Goal: Task Accomplishment & Management: Manage account settings

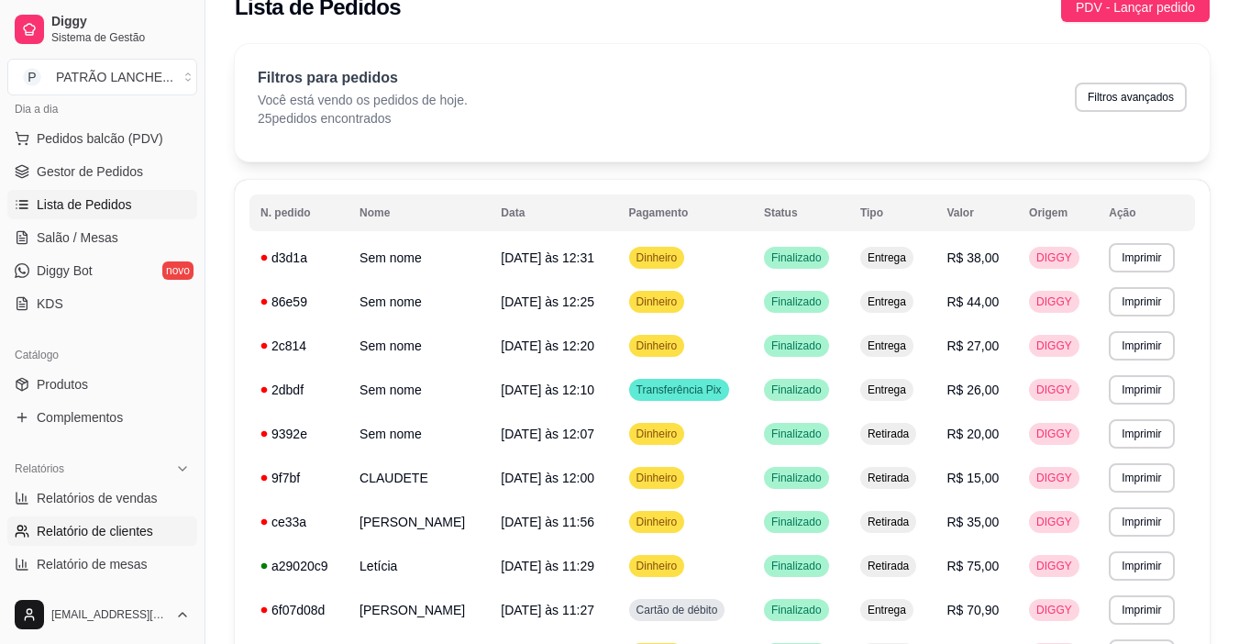
scroll to position [275, 0]
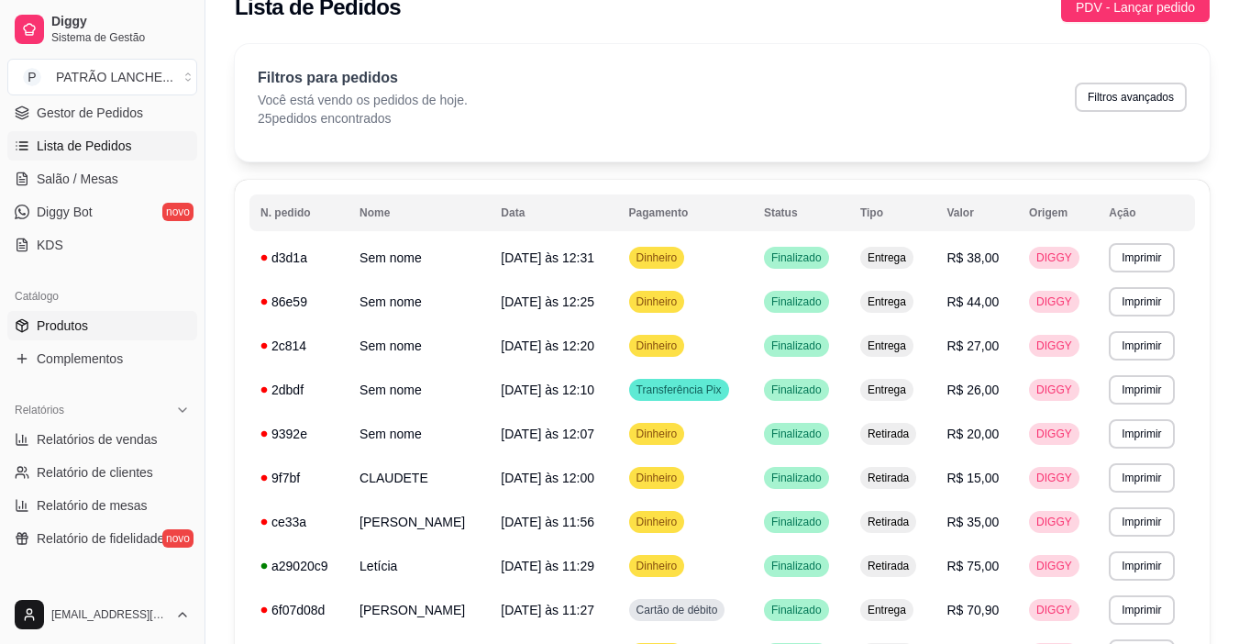
click at [61, 317] on span "Produtos" at bounding box center [62, 326] width 51 height 18
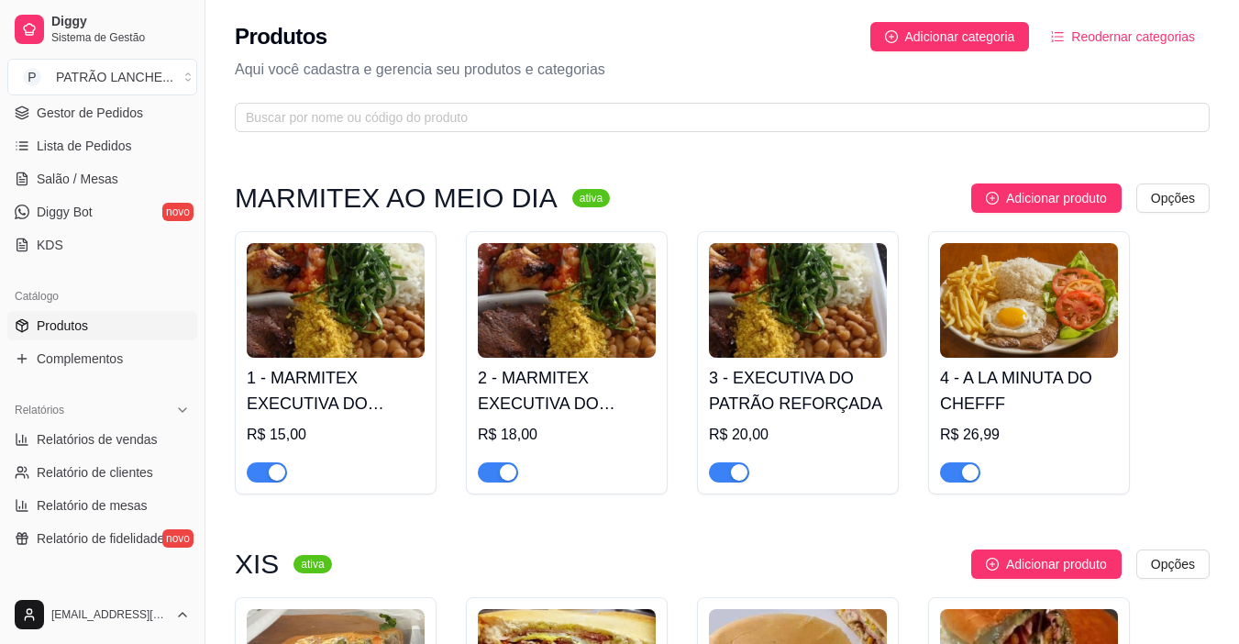
click at [268, 470] on button "button" at bounding box center [267, 472] width 40 height 20
click at [500, 463] on span "button" at bounding box center [498, 472] width 40 height 20
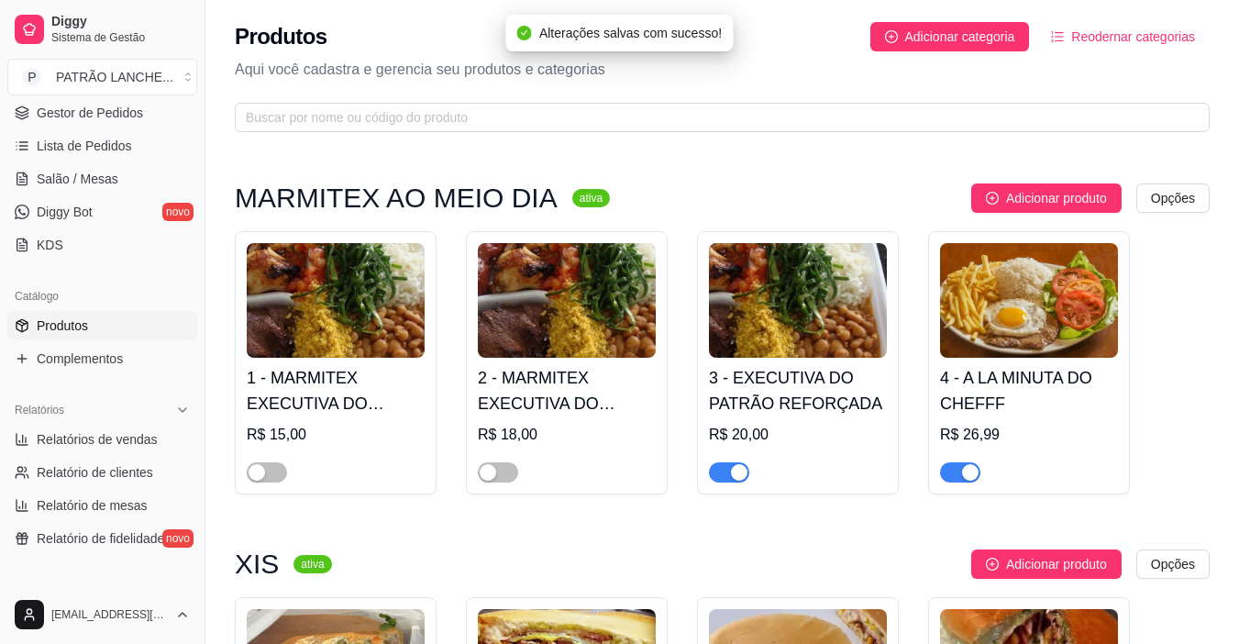
click at [733, 476] on div "button" at bounding box center [739, 472] width 17 height 17
click at [973, 469] on div "button" at bounding box center [970, 472] width 17 height 17
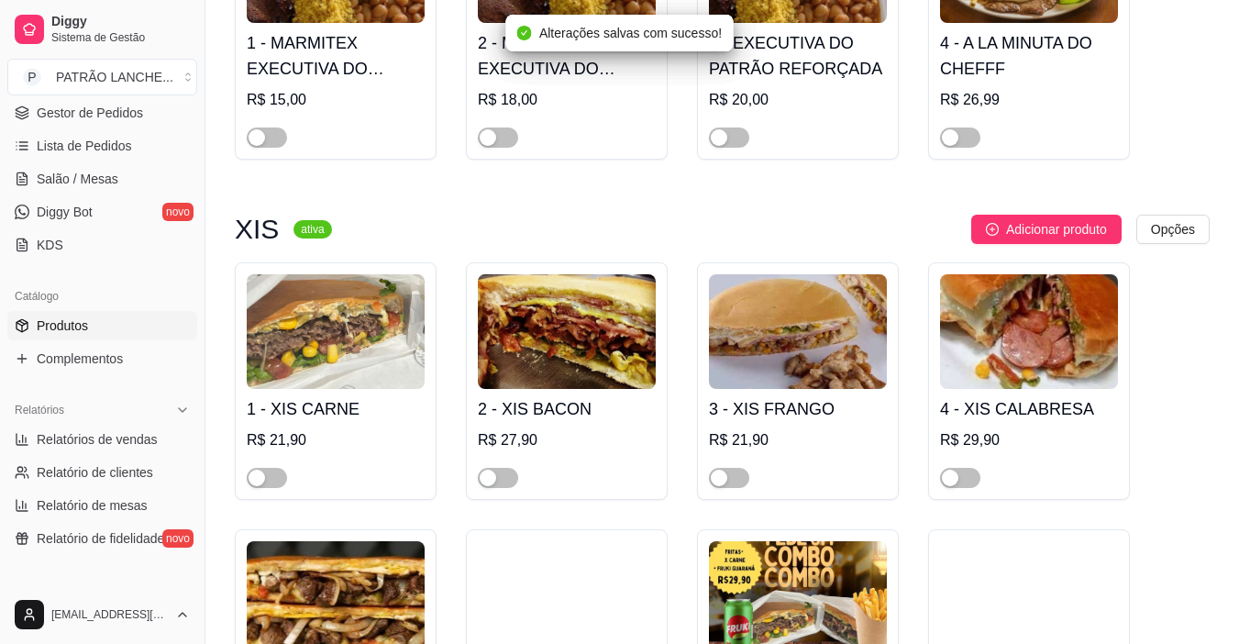
scroll to position [459, 0]
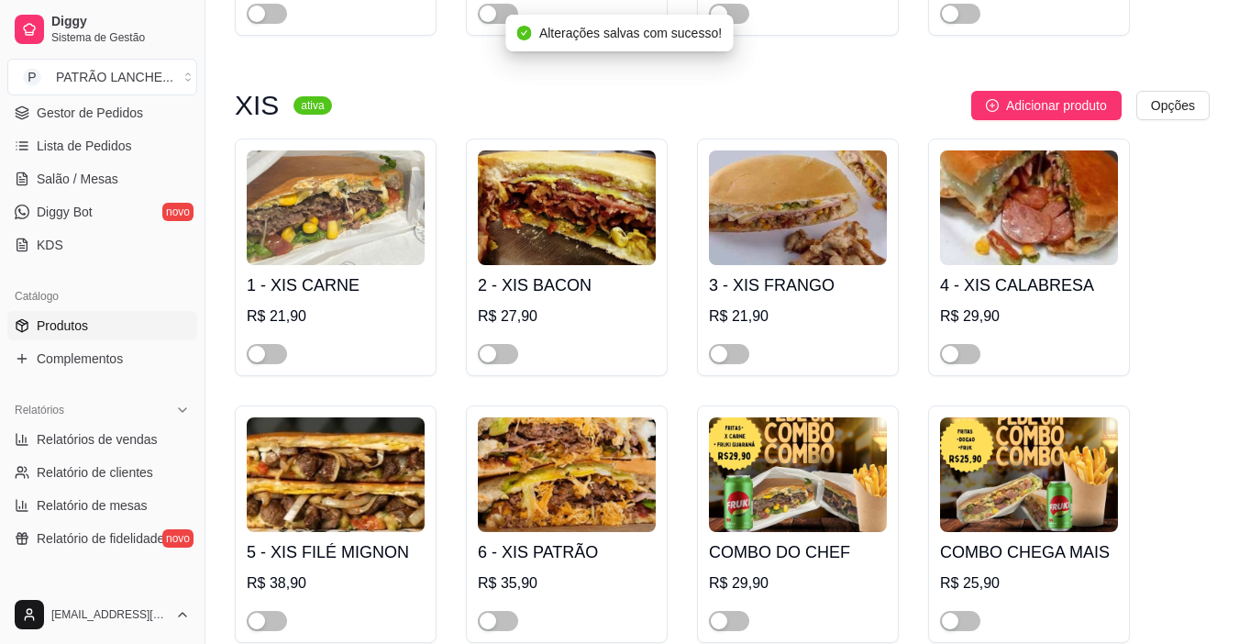
click at [289, 357] on div at bounding box center [336, 346] width 178 height 37
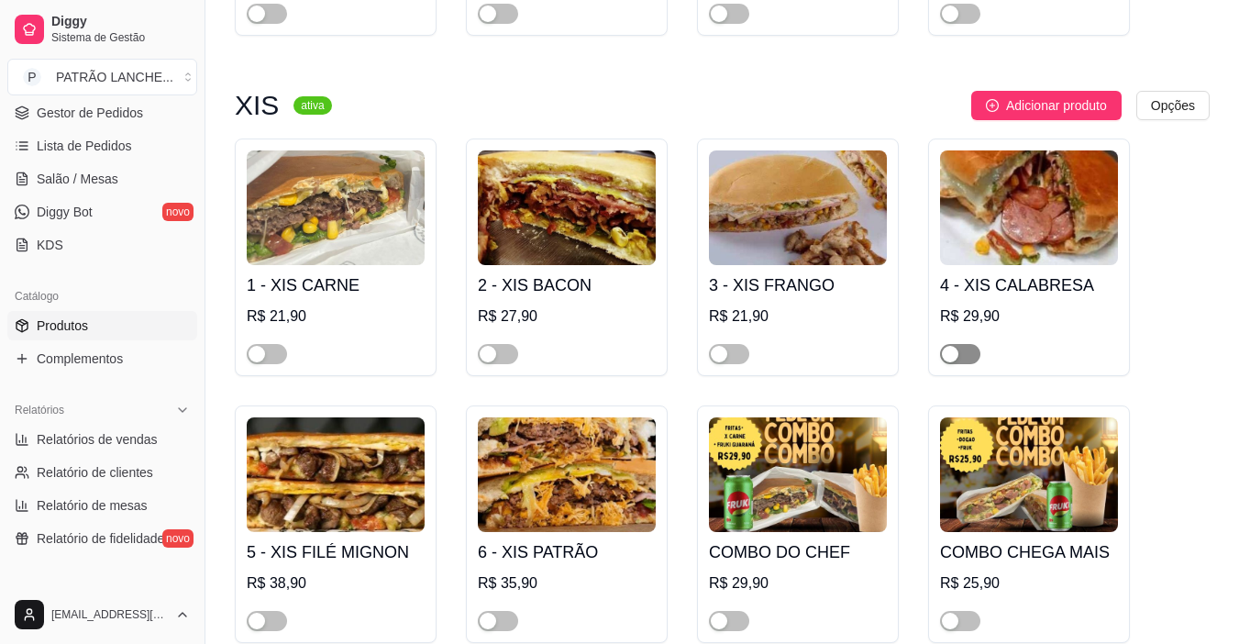
click at [961, 356] on span "button" at bounding box center [960, 354] width 40 height 20
click at [736, 356] on span "button" at bounding box center [729, 354] width 40 height 20
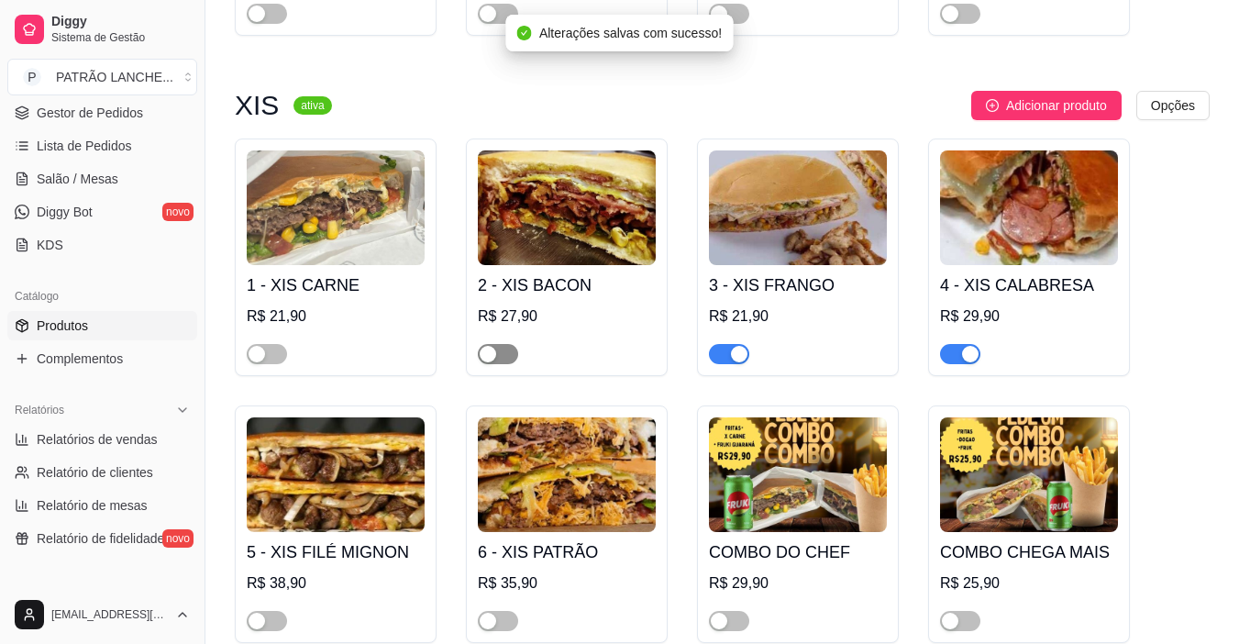
click at [514, 354] on span "button" at bounding box center [498, 354] width 40 height 20
click at [264, 356] on div "button" at bounding box center [257, 354] width 17 height 17
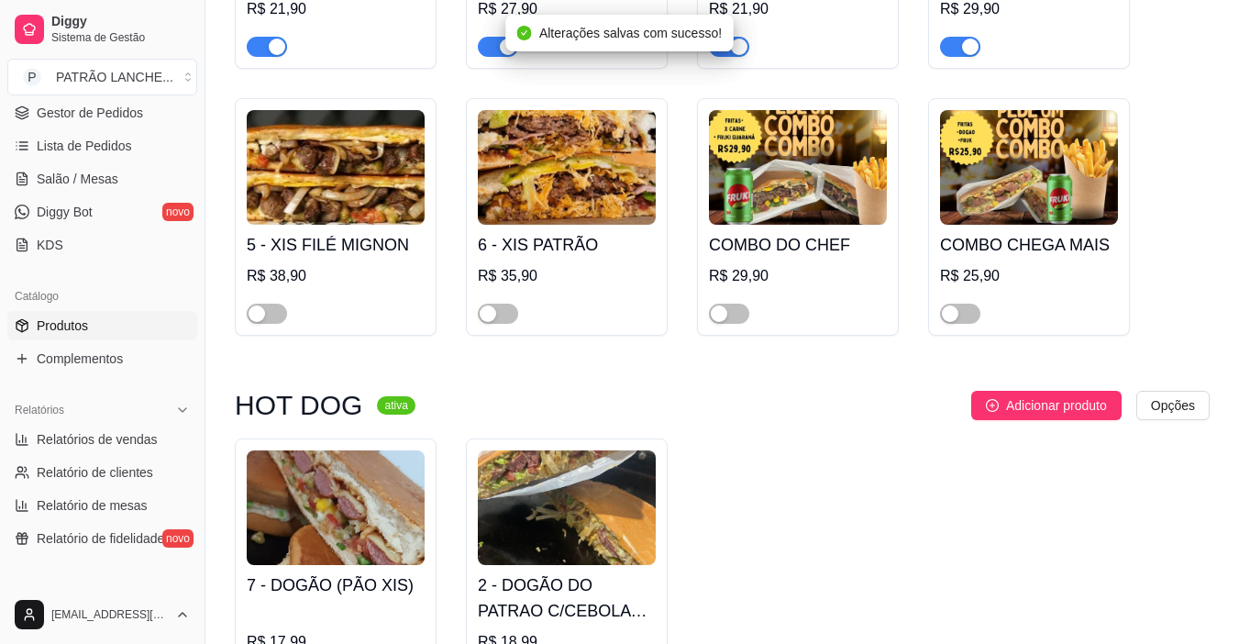
scroll to position [734, 0]
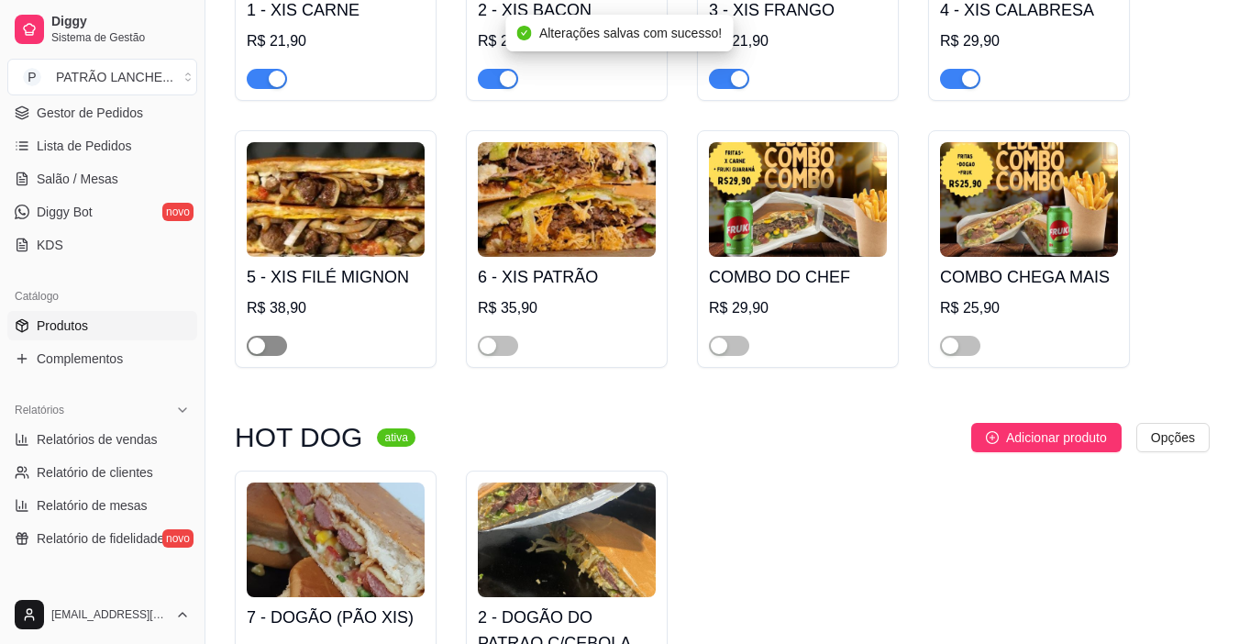
click at [271, 354] on span "button" at bounding box center [267, 346] width 40 height 20
click at [501, 345] on span "button" at bounding box center [498, 346] width 40 height 20
click at [726, 343] on div "button" at bounding box center [719, 346] width 17 height 17
click at [958, 354] on div "button" at bounding box center [950, 346] width 17 height 17
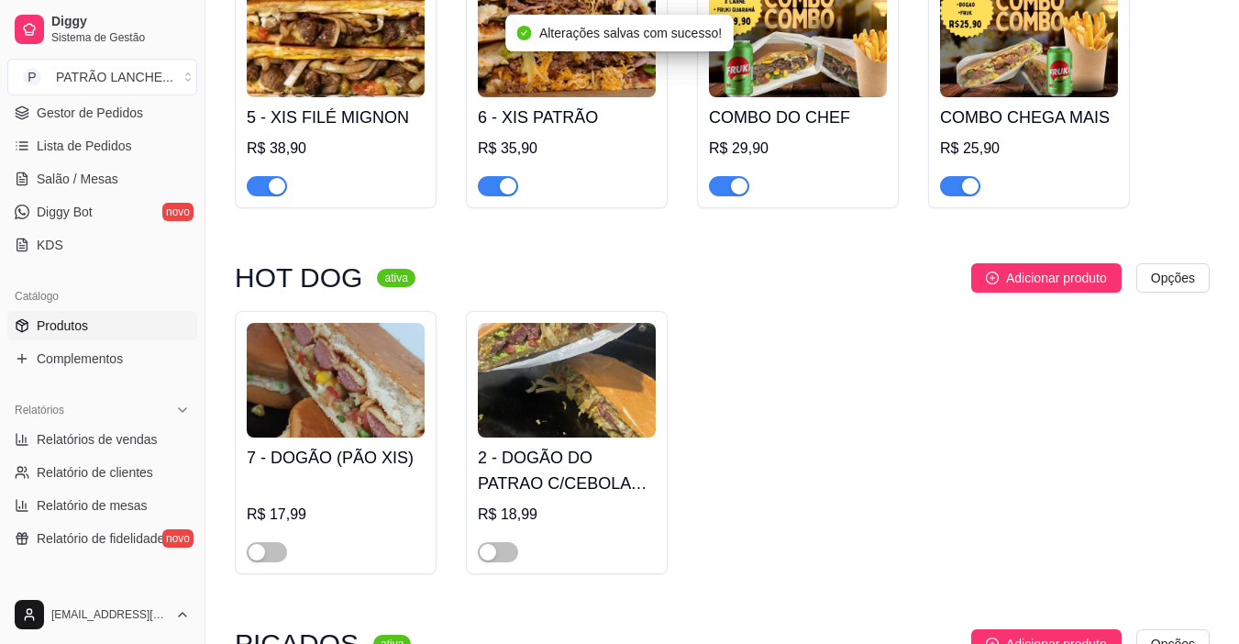
scroll to position [917, 0]
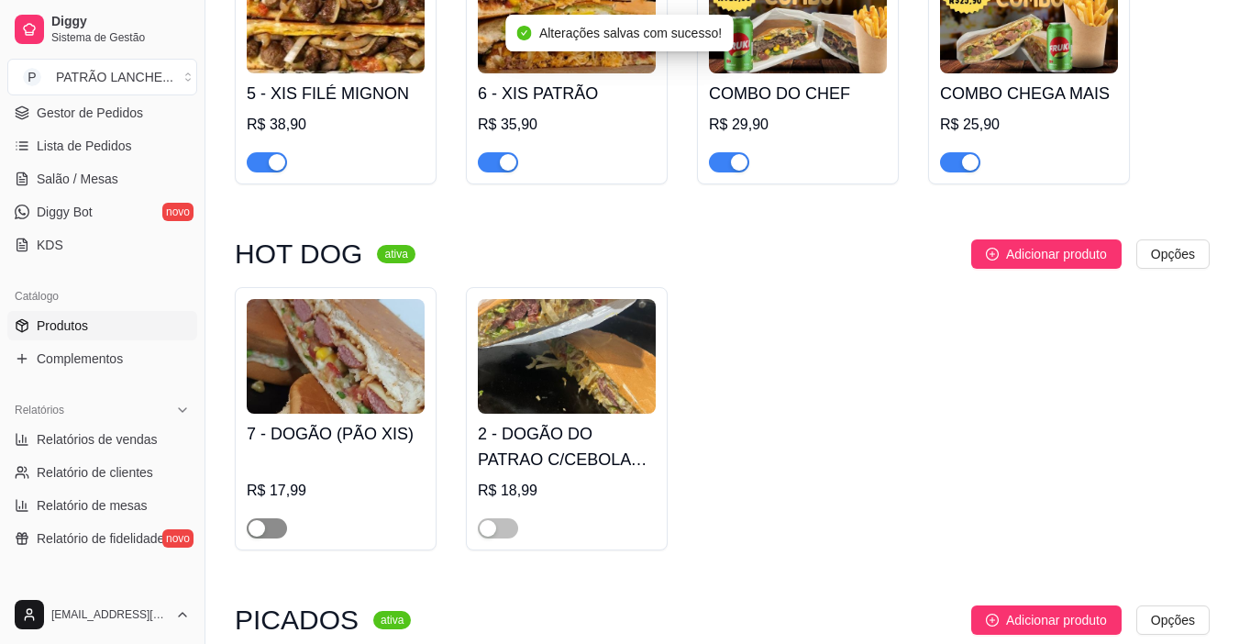
click at [261, 526] on div "button" at bounding box center [257, 528] width 17 height 17
click at [488, 532] on div "button" at bounding box center [488, 528] width 17 height 17
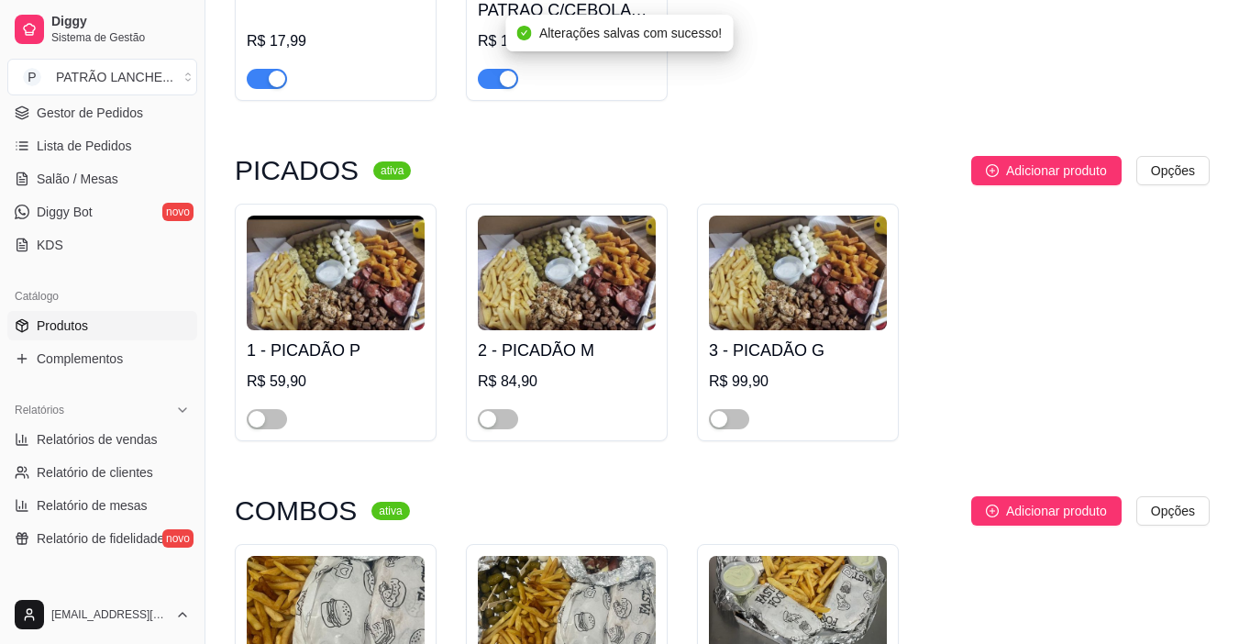
scroll to position [1376, 0]
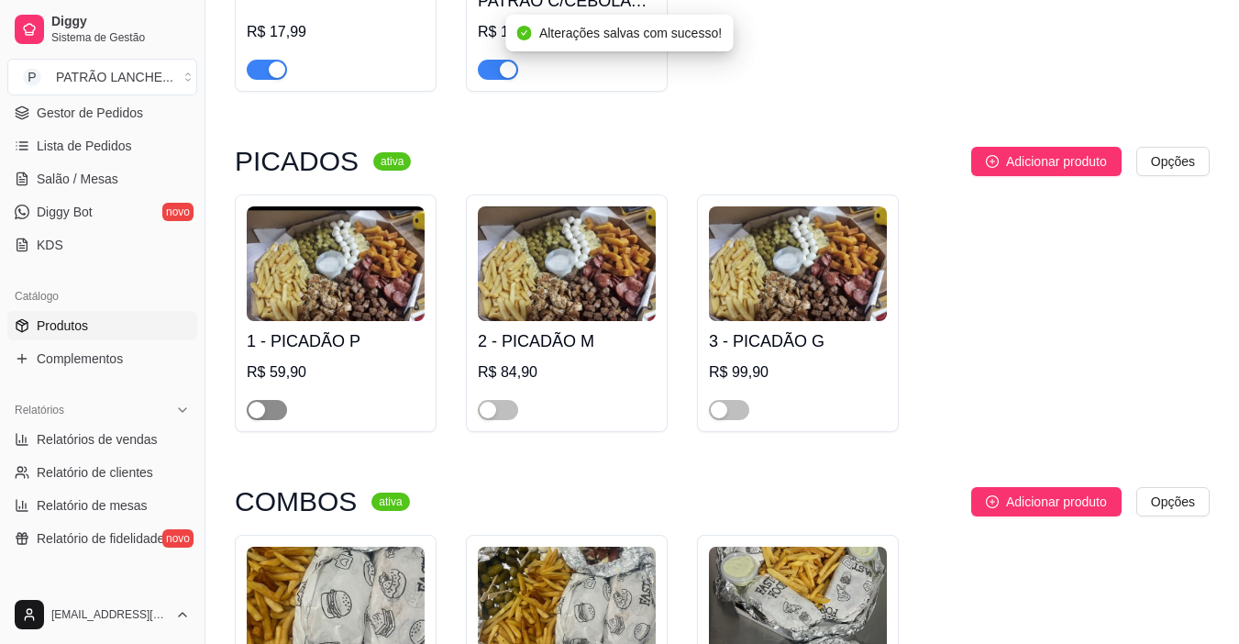
click at [248, 414] on span "button" at bounding box center [267, 410] width 40 height 20
click at [502, 417] on span "button" at bounding box center [498, 410] width 40 height 20
click at [718, 414] on div "button" at bounding box center [719, 410] width 17 height 17
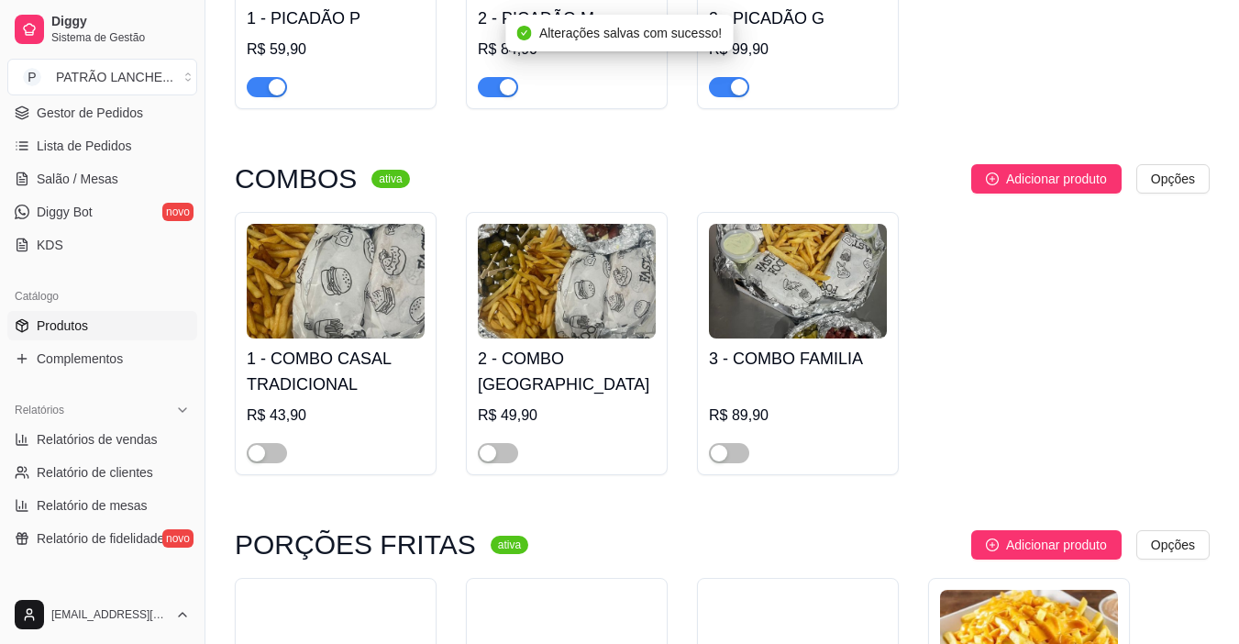
scroll to position [1835, 0]
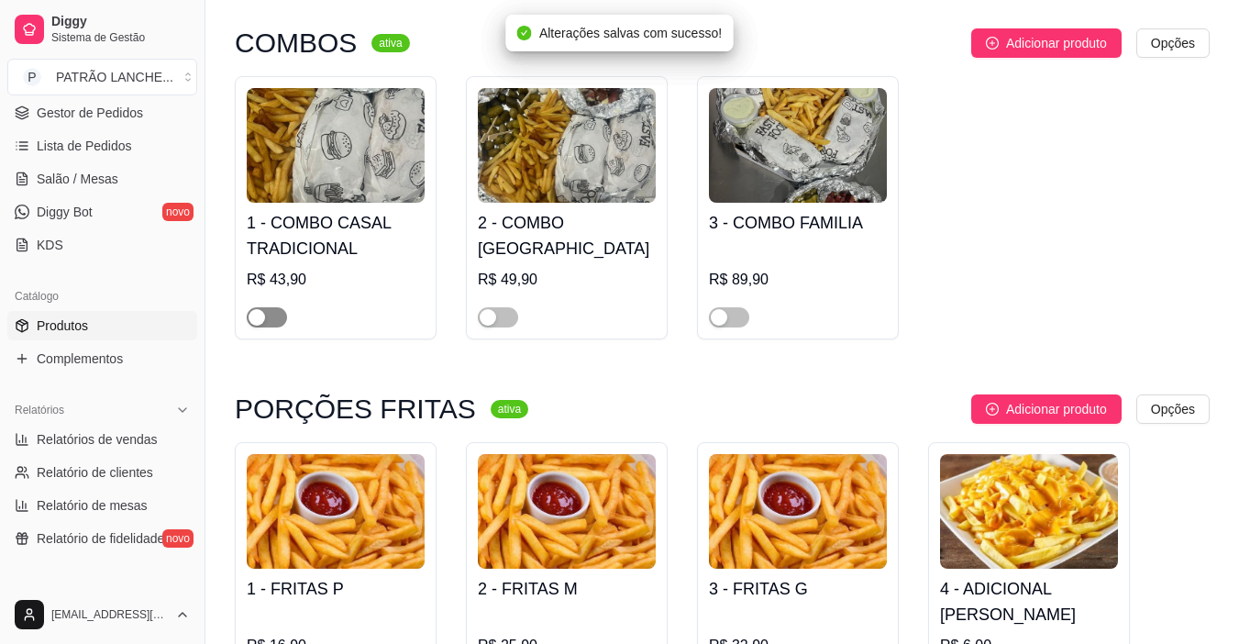
click at [259, 323] on div "button" at bounding box center [257, 317] width 17 height 17
click at [481, 323] on div "button" at bounding box center [488, 317] width 17 height 17
click at [731, 320] on span "button" at bounding box center [729, 317] width 40 height 20
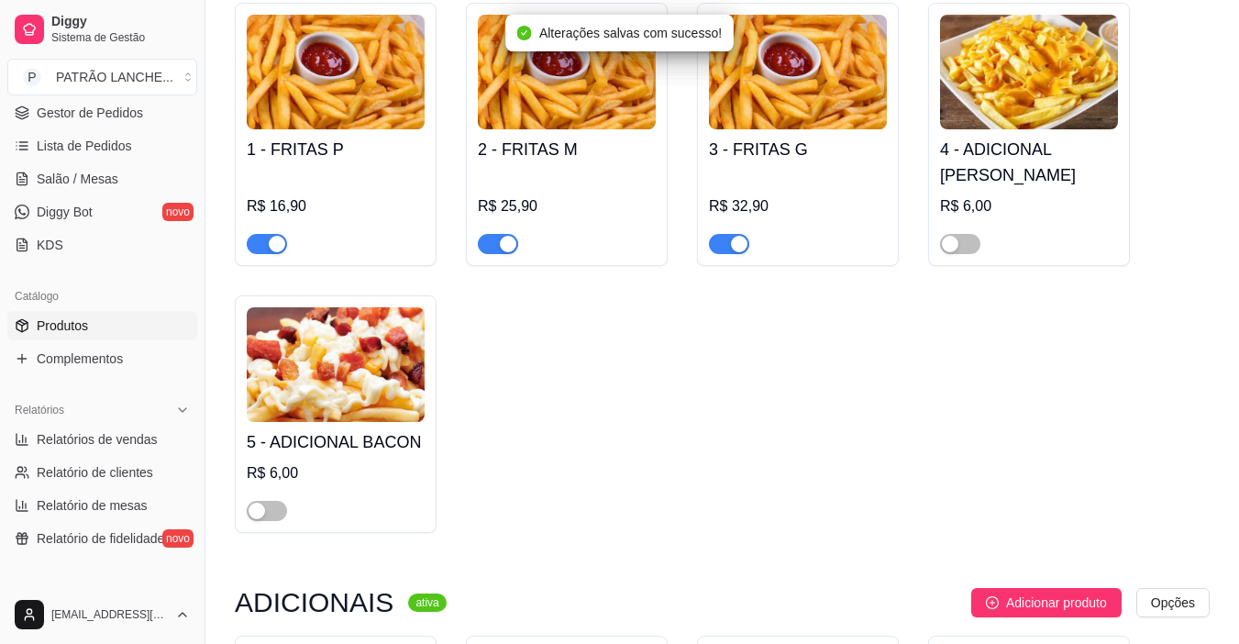
scroll to position [2385, 0]
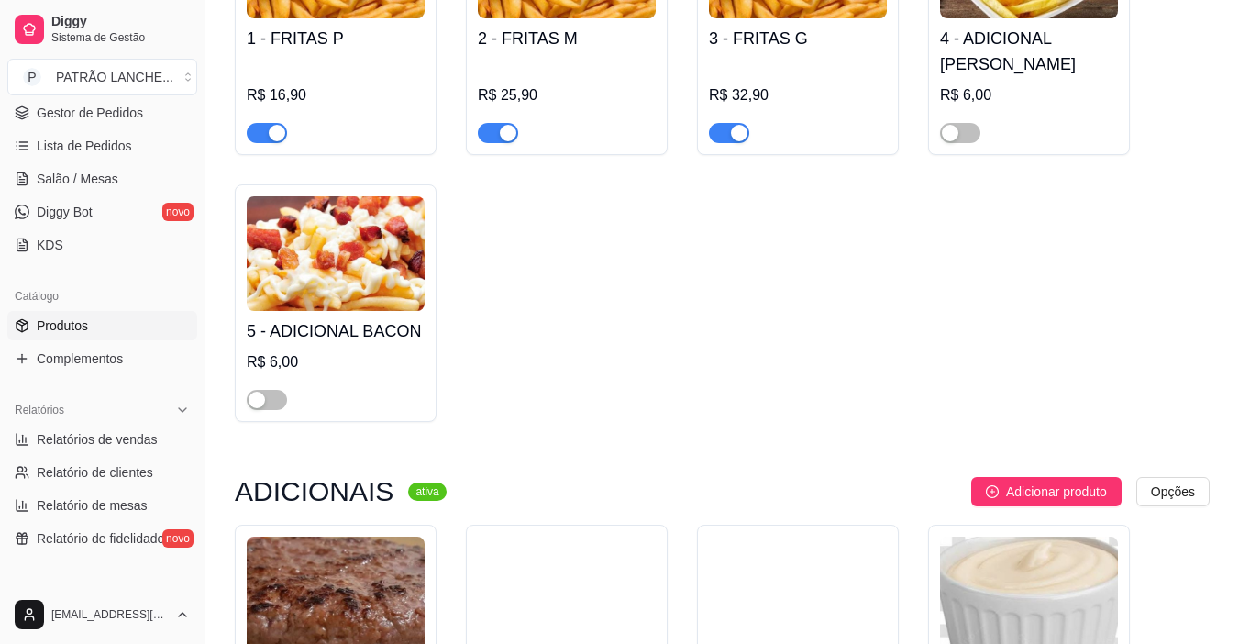
click at [928, 132] on div "4 - ADICIONAL CHEDAR R$ 6,00" at bounding box center [1029, 23] width 202 height 263
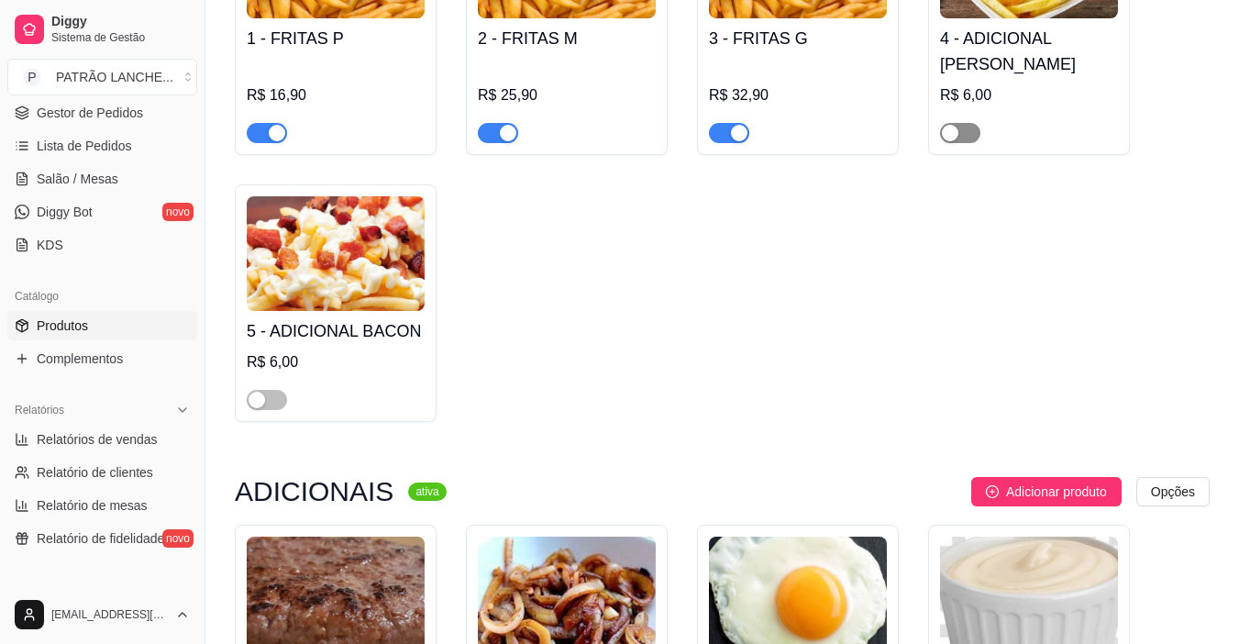
click at [951, 134] on div "button" at bounding box center [950, 133] width 17 height 17
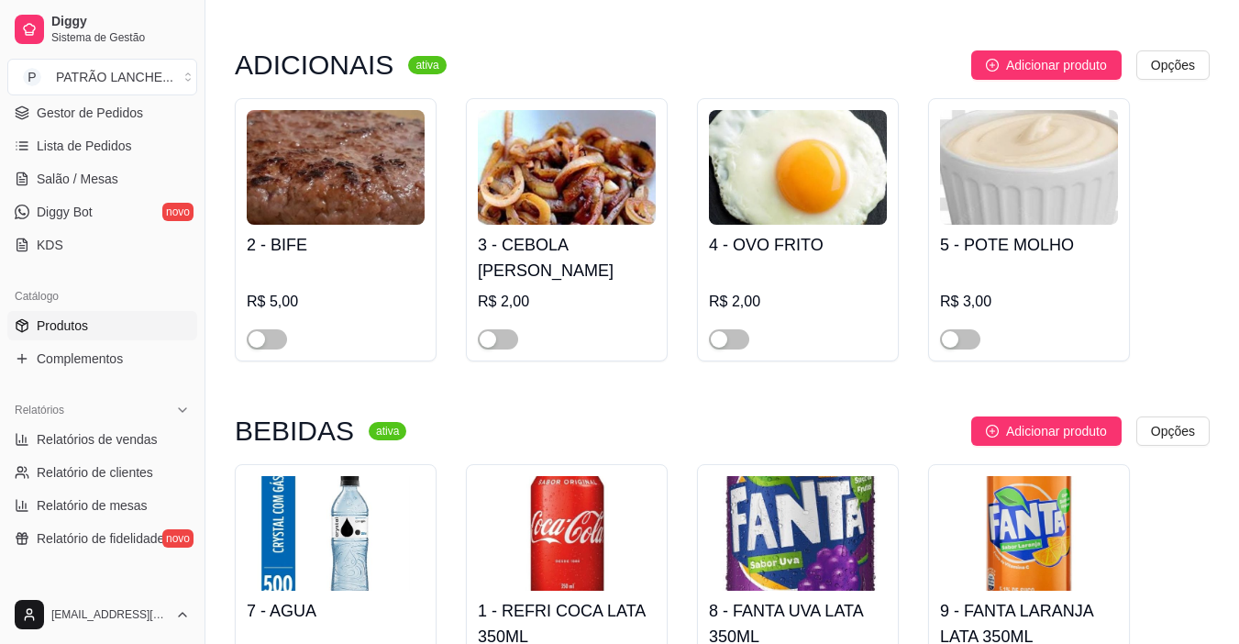
scroll to position [2844, 0]
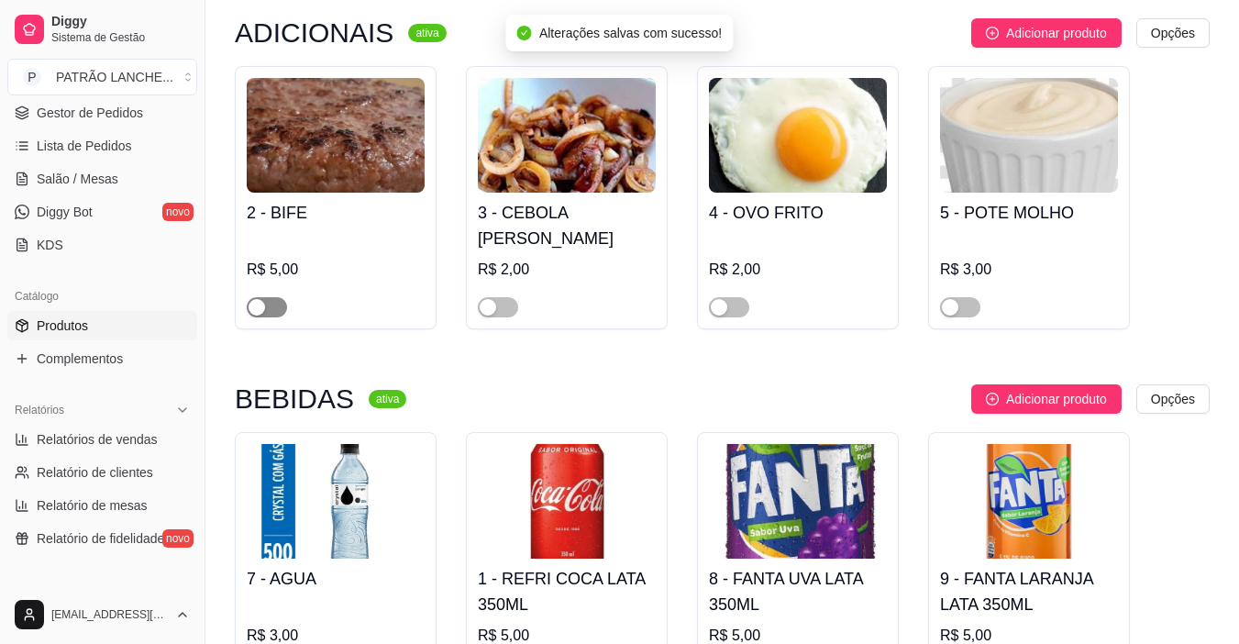
click at [267, 297] on span "button" at bounding box center [267, 307] width 40 height 20
click at [484, 299] on div "button" at bounding box center [488, 307] width 17 height 17
click at [752, 295] on div at bounding box center [798, 299] width 178 height 37
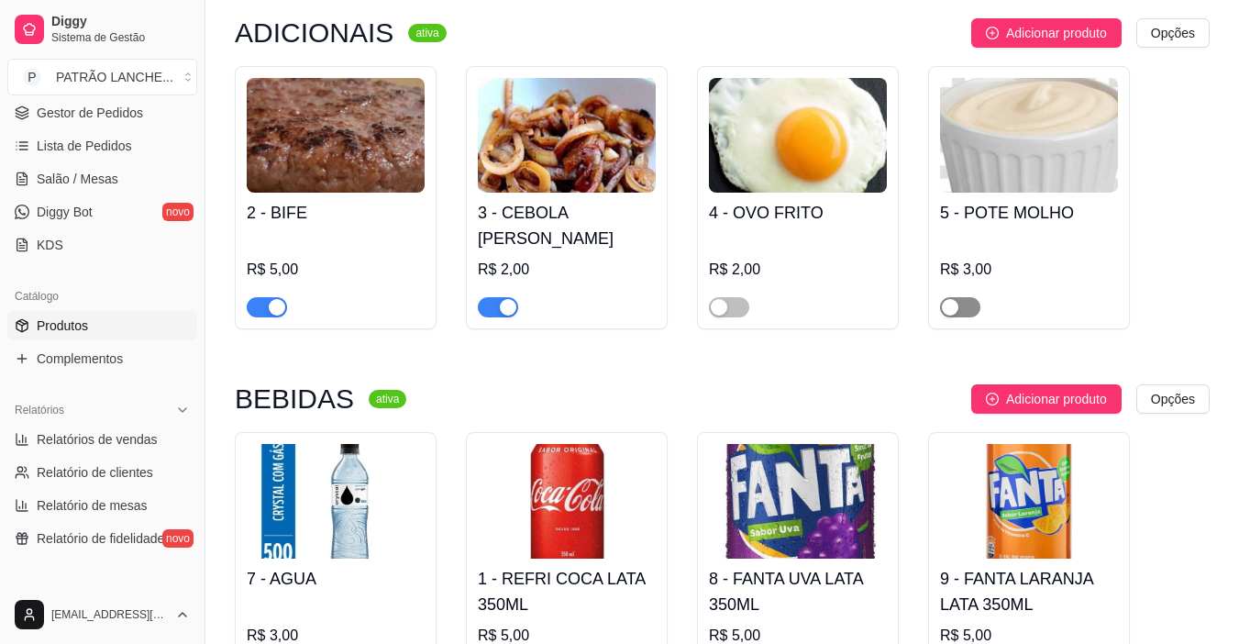
click at [956, 299] on span "button" at bounding box center [960, 307] width 40 height 20
click at [730, 297] on span "button" at bounding box center [729, 307] width 40 height 20
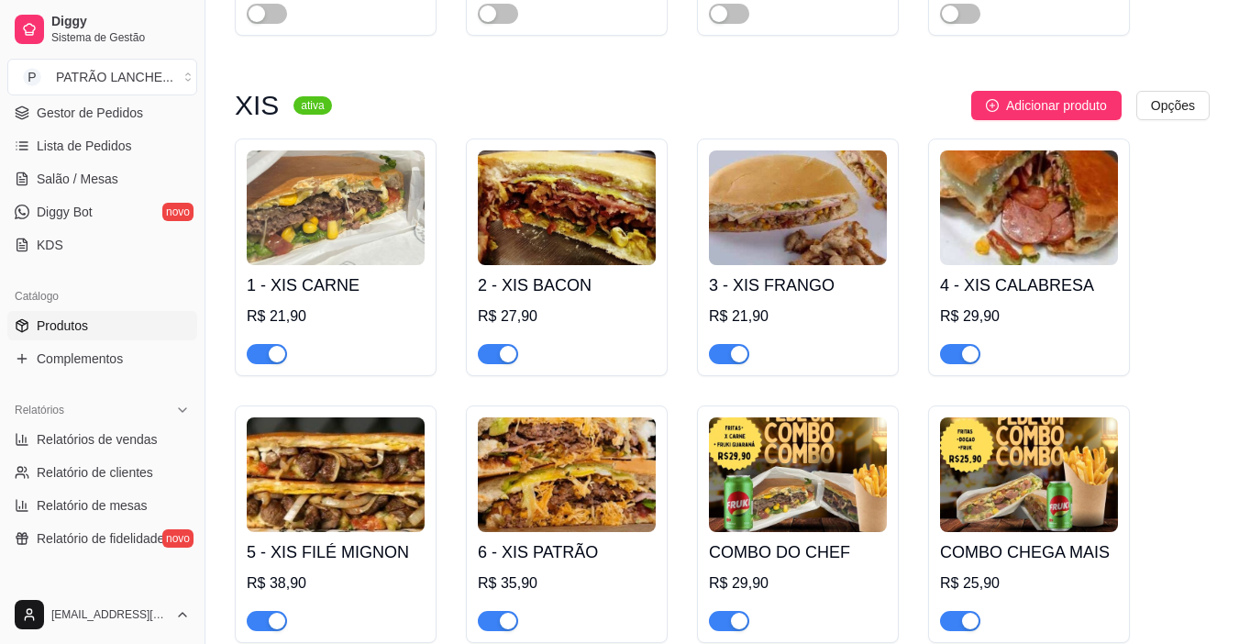
scroll to position [0, 0]
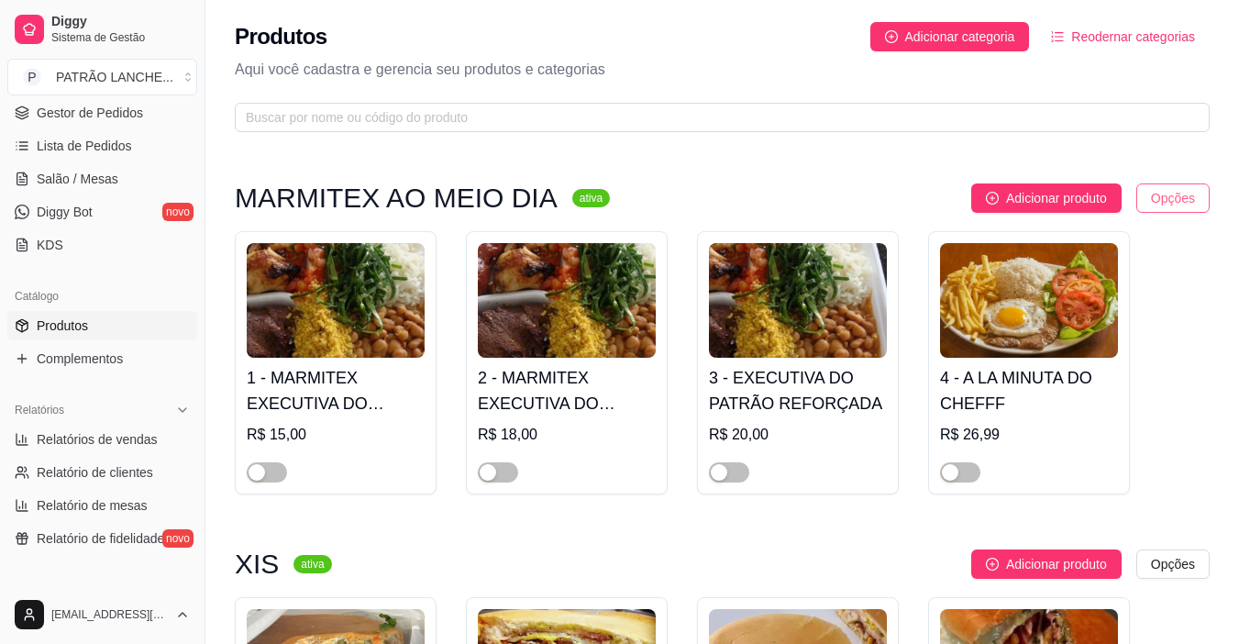
click at [1139, 198] on html "Diggy Sistema de Gestão P PATRÃO LANCHE ... Loja aberta Plano Customizado até 2…" at bounding box center [619, 322] width 1239 height 644
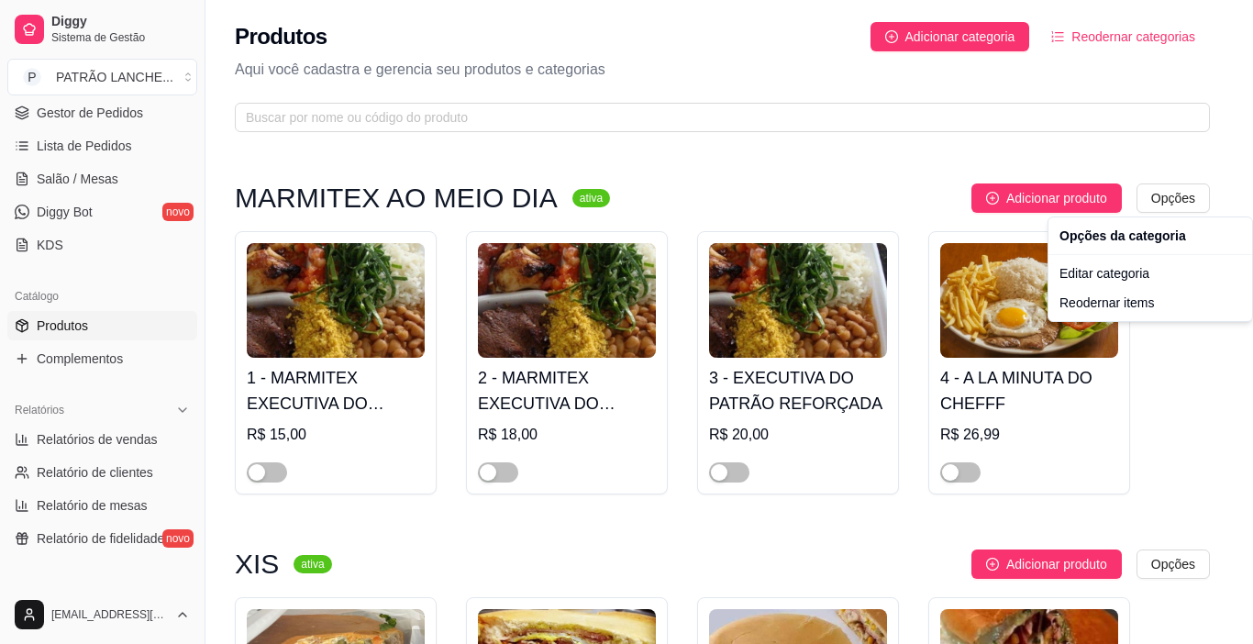
click at [569, 199] on html "Diggy Sistema de Gestão P PATRÃO LANCHE ... Loja aberta Plano Customizado até 2…" at bounding box center [626, 322] width 1253 height 644
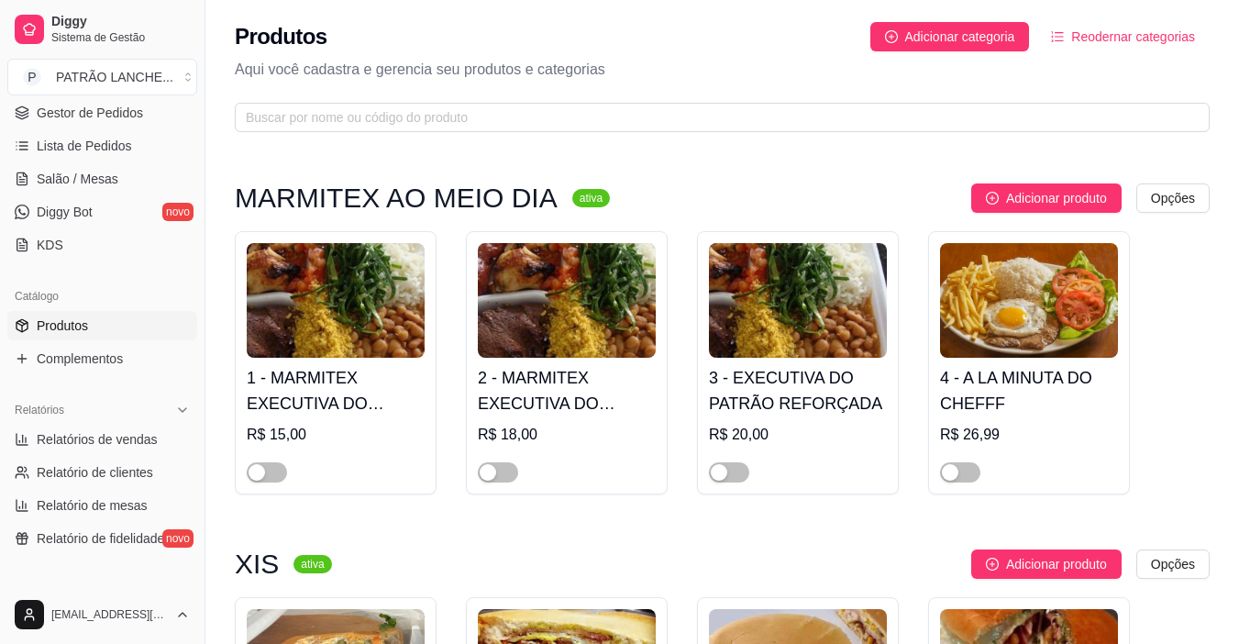
click at [572, 199] on sup "ativa" at bounding box center [591, 198] width 38 height 18
